Goal: Register for event/course

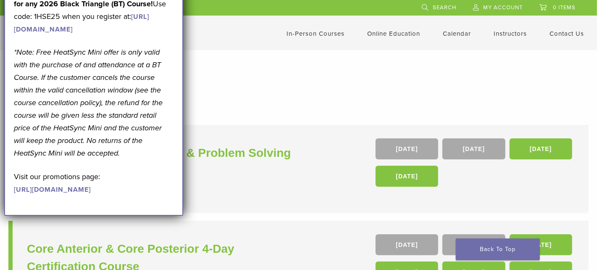
drag, startPoint x: 180, startPoint y: 52, endPoint x: 215, endPoint y: 89, distance: 51.4
click at [180, 52] on div "September Promotion! Valid [DATE]–[DATE]. Get A Free* HeatSync Mini when you re…" at bounding box center [93, 84] width 179 height 264
drag, startPoint x: 164, startPoint y: 68, endPoint x: 189, endPoint y: 112, distance: 50.6
click at [147, 98] on em "*Note: Free HeatSync Mini offer is only valid with the purchase of and attendan…" at bounding box center [88, 102] width 149 height 110
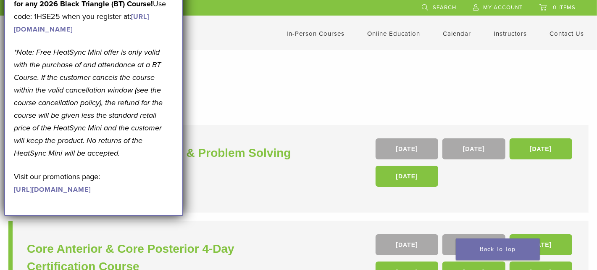
scroll to position [42, 0]
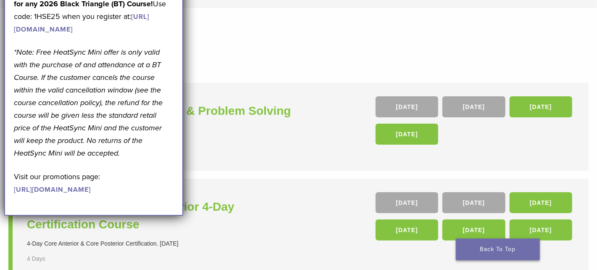
click at [504, 248] on link "Back To Top" at bounding box center [498, 249] width 84 height 22
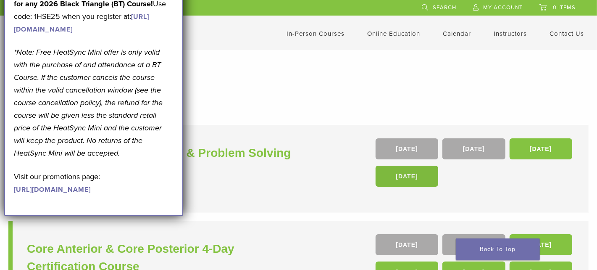
click at [413, 178] on link "12 Nov 26" at bounding box center [406, 175] width 63 height 21
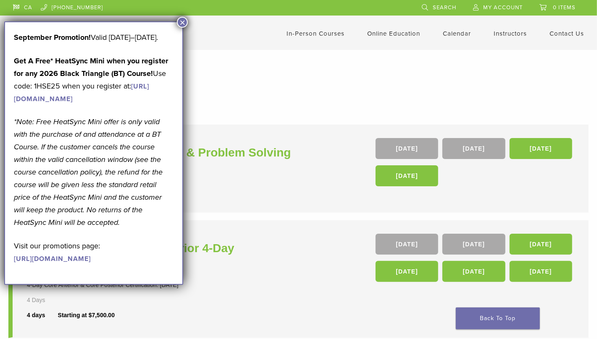
click at [181, 20] on button "×" at bounding box center [182, 22] width 11 height 11
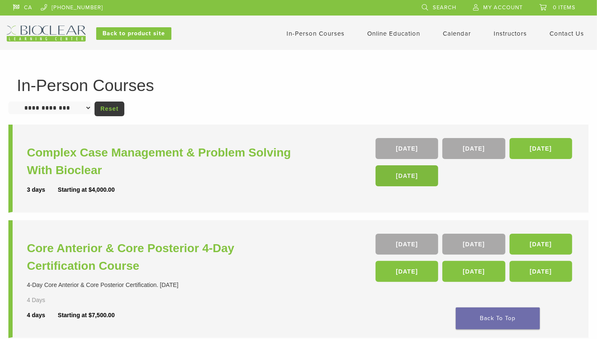
click at [417, 181] on link "[DATE]" at bounding box center [406, 175] width 63 height 21
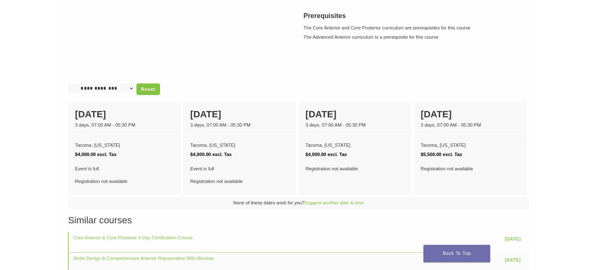
scroll to position [336, 0]
